Goal: Communication & Community: Answer question/provide support

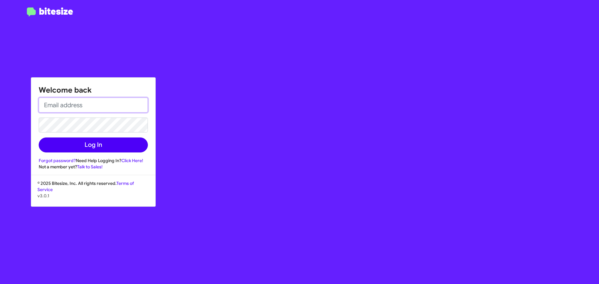
type input "cclemens@hicksautogroup.com"
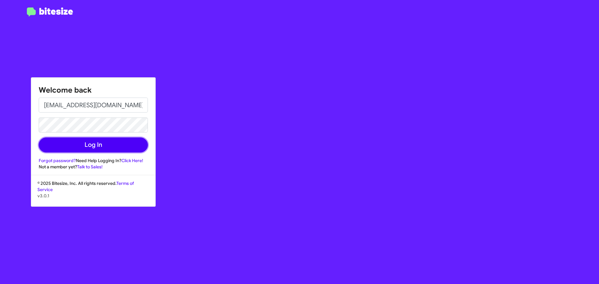
click at [86, 145] on button "Log In" at bounding box center [93, 145] width 109 height 15
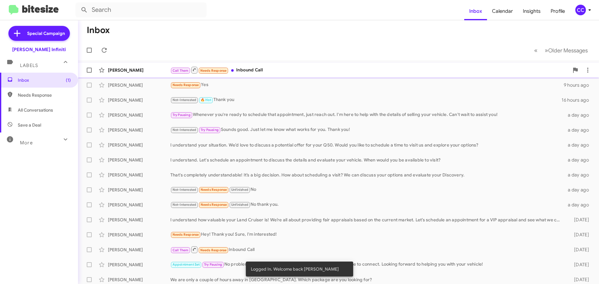
click at [268, 73] on div "Call Them Needs Response Inbound Call" at bounding box center [369, 70] width 399 height 8
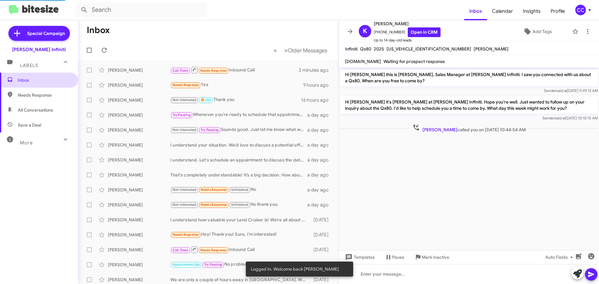
click at [37, 76] on span "Inbox" at bounding box center [39, 80] width 78 height 15
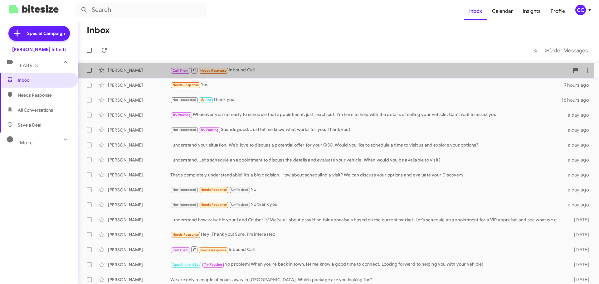
click at [147, 71] on div "Kenneth Froman" at bounding box center [139, 70] width 62 height 6
